Goal: Information Seeking & Learning: Learn about a topic

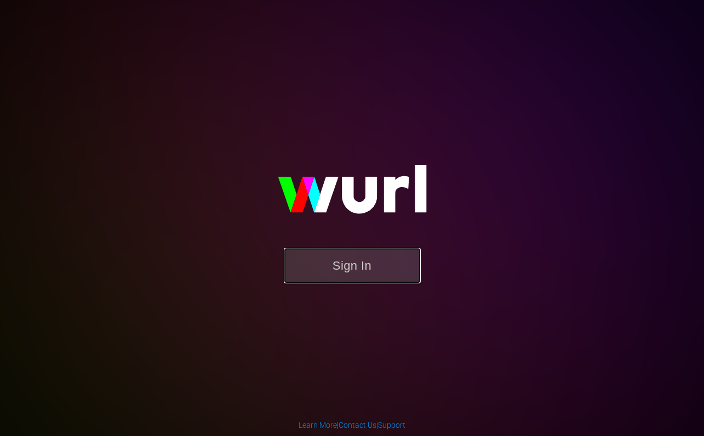
click at [353, 266] on button "Sign In" at bounding box center [352, 266] width 137 height 36
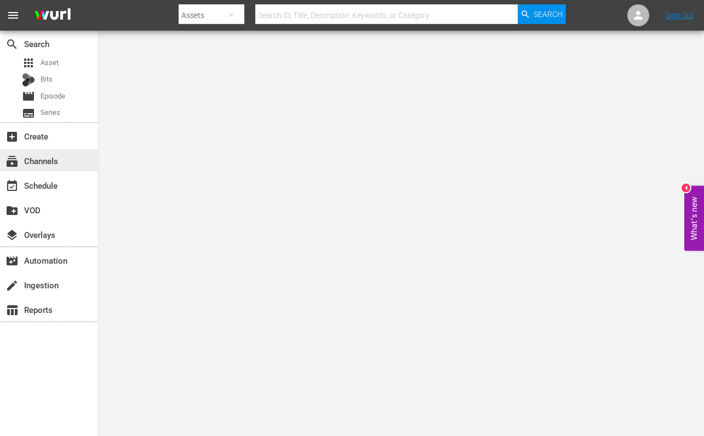
click at [51, 164] on div "subscriptions Channels" at bounding box center [30, 159] width 61 height 10
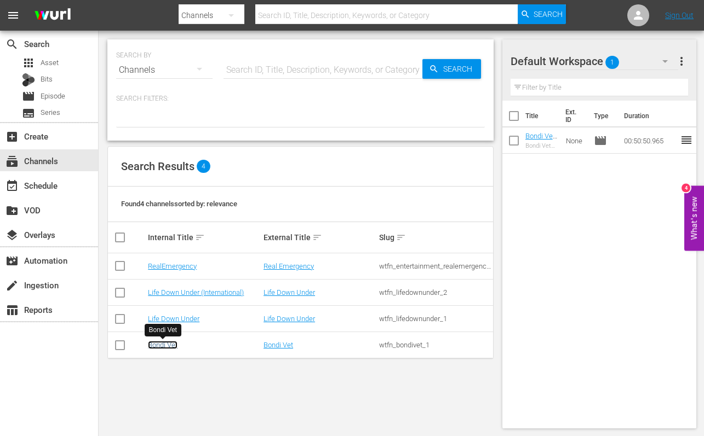
click at [165, 345] on link "Bondi Vet" at bounding box center [163, 345] width 30 height 8
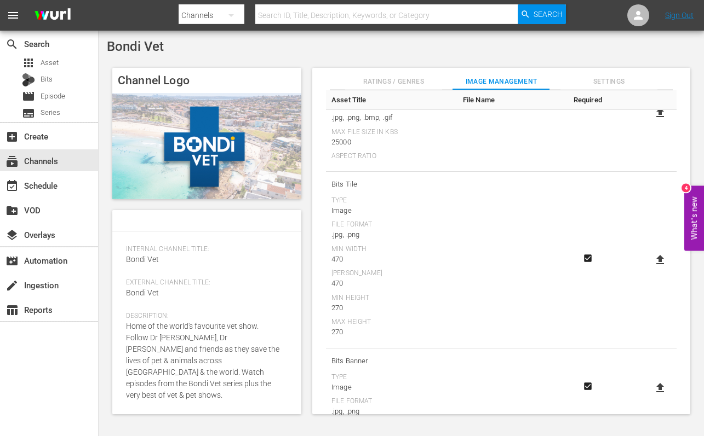
scroll to position [326, 0]
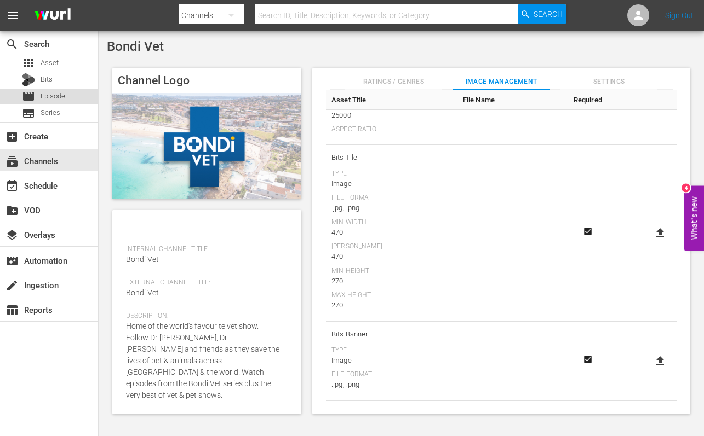
click at [45, 91] on span "Episode" at bounding box center [53, 96] width 25 height 11
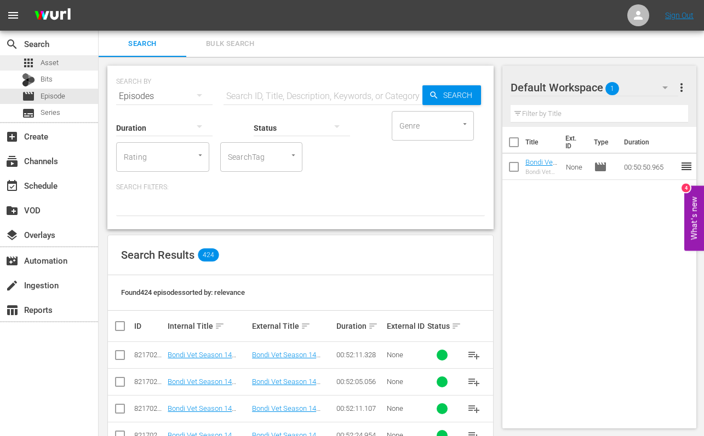
click at [49, 68] on div "apps Asset" at bounding box center [40, 62] width 37 height 15
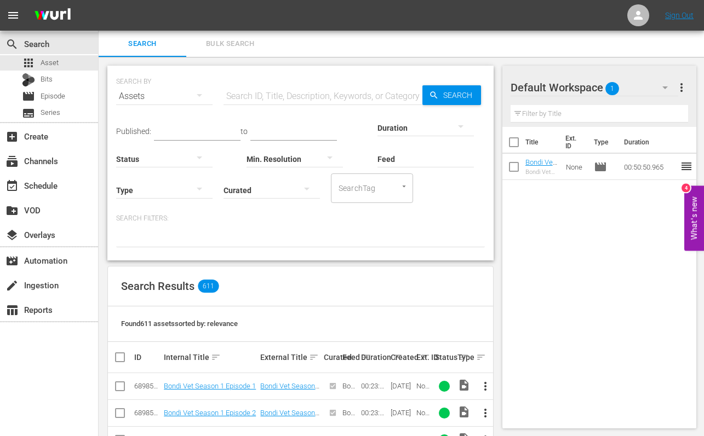
click at [235, 98] on input "text" at bounding box center [322, 96] width 199 height 26
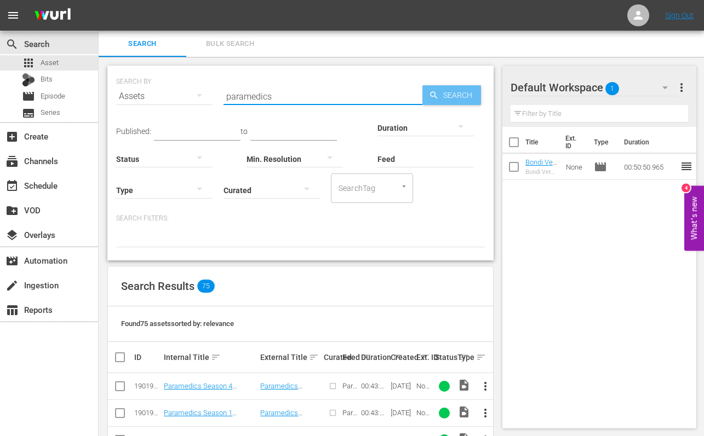
type input "paramedics"
click at [452, 90] on span "Search" at bounding box center [460, 95] width 42 height 20
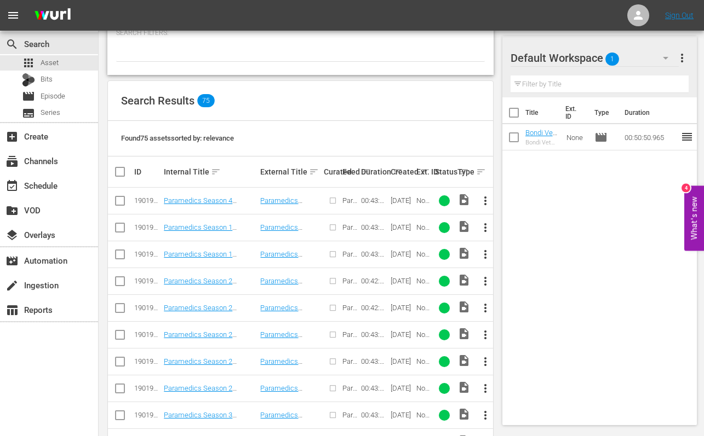
scroll to position [215, 0]
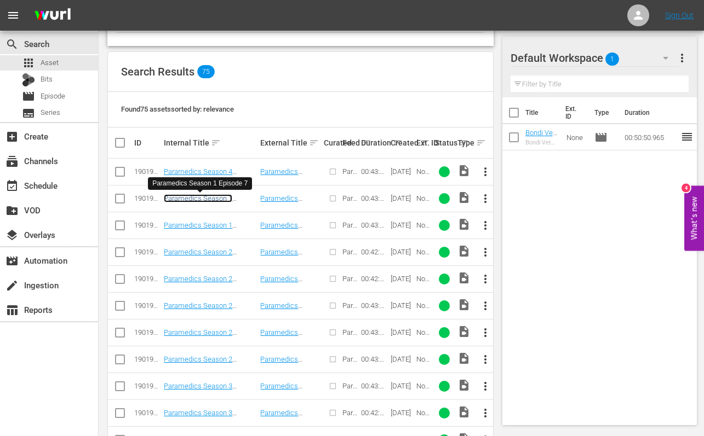
click at [203, 199] on link "Paramedics Season 1 Episode 7" at bounding box center [198, 202] width 68 height 16
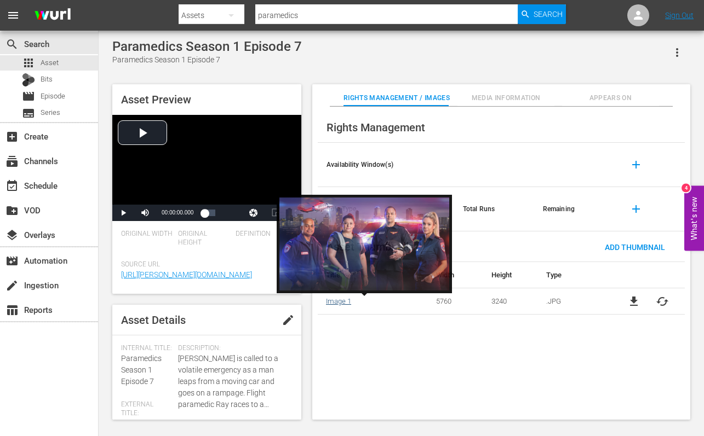
click at [330, 303] on link "Image 1" at bounding box center [338, 301] width 25 height 8
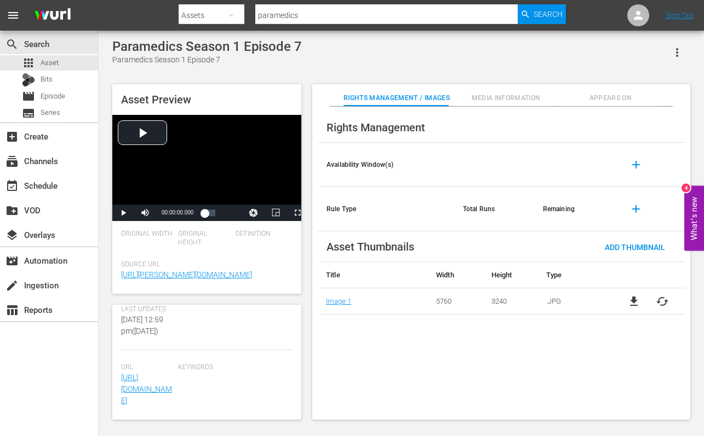
scroll to position [388, 0]
click at [512, 99] on span "Media Information" at bounding box center [505, 99] width 97 height 12
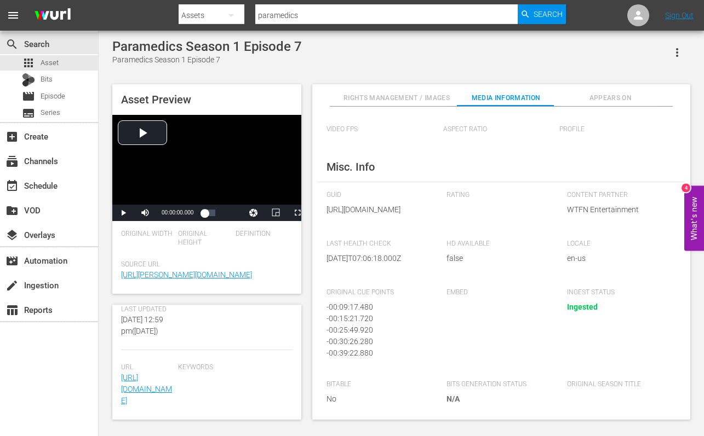
scroll to position [0, 0]
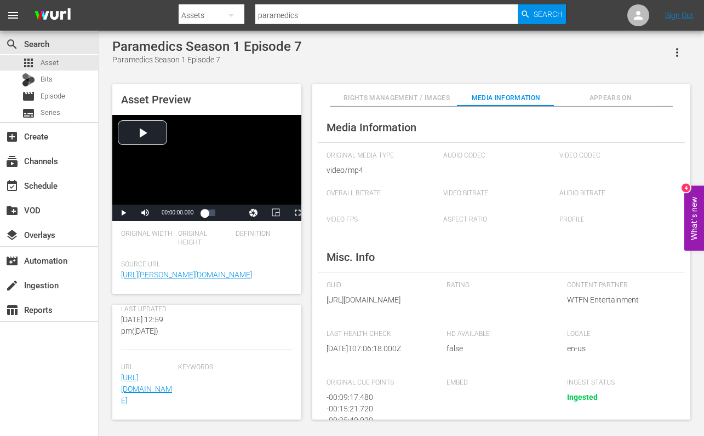
click at [617, 101] on span "Appears On" at bounding box center [610, 99] width 97 height 12
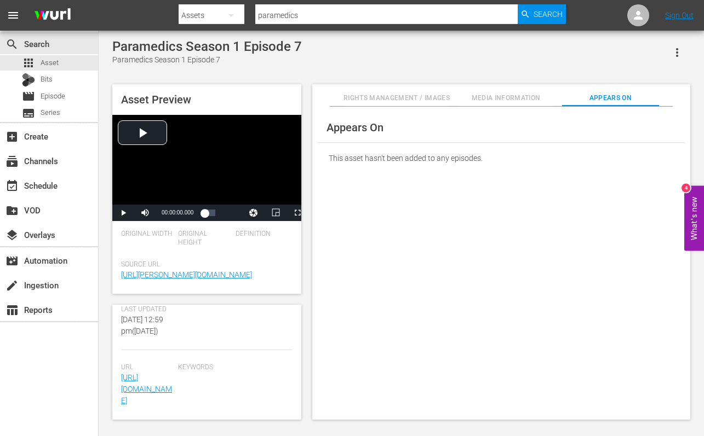
click at [393, 97] on span "Rights Management / Images" at bounding box center [396, 99] width 106 height 12
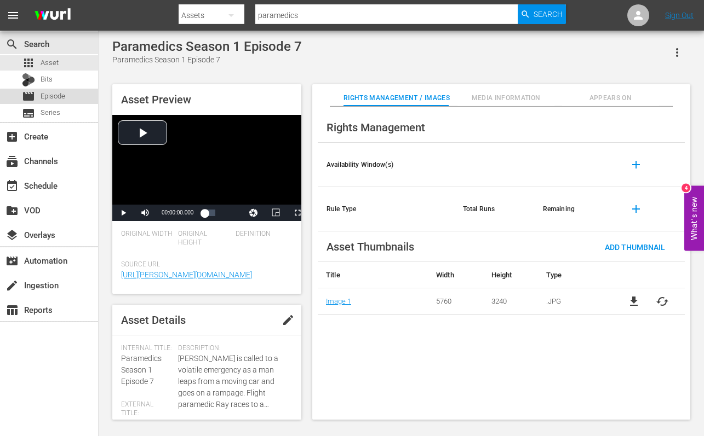
click at [55, 101] on span "Episode" at bounding box center [53, 96] width 25 height 11
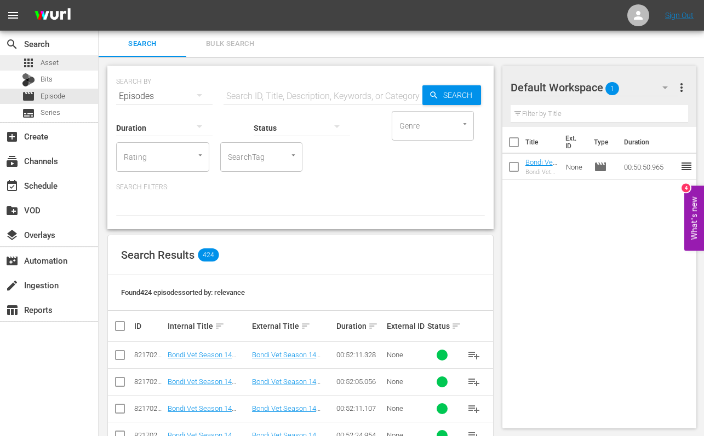
click at [49, 62] on span "Asset" at bounding box center [50, 63] width 18 height 11
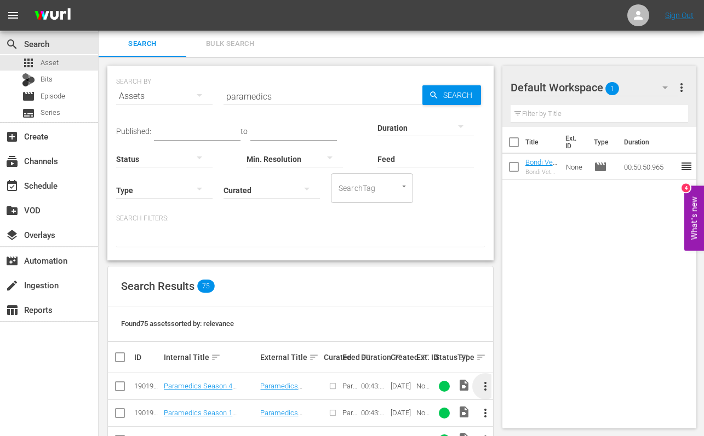
click at [485, 383] on span "more_vert" at bounding box center [485, 386] width 13 height 13
click at [355, 309] on div "Found 75 assets sorted by: relevance" at bounding box center [300, 325] width 385 height 36
